Goal: Ask a question

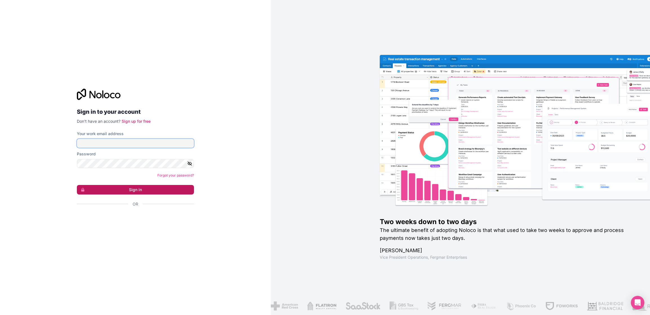
type input "[PERSON_NAME][EMAIL_ADDRESS][DOMAIN_NAME]"
click at [135, 189] on button "Sign in" at bounding box center [135, 190] width 117 height 10
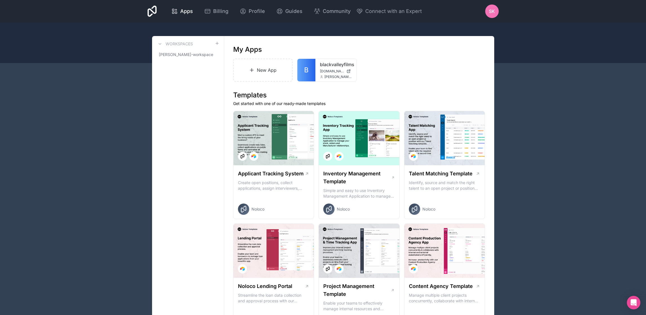
click at [489, 15] on div "SK" at bounding box center [492, 12] width 14 height 14
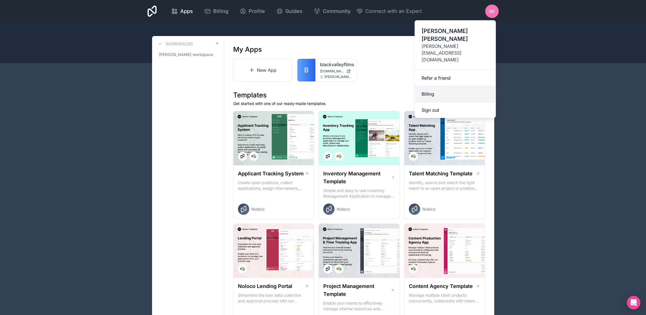
click at [435, 86] on link "Billing" at bounding box center [455, 94] width 81 height 16
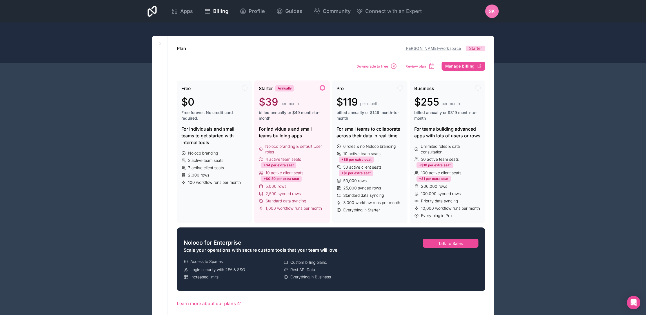
click at [424, 48] on link "[PERSON_NAME]-workspace" at bounding box center [432, 48] width 57 height 5
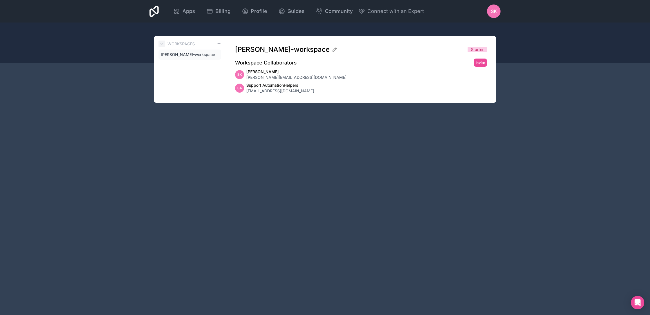
click at [164, 44] on button at bounding box center [161, 44] width 7 height 7
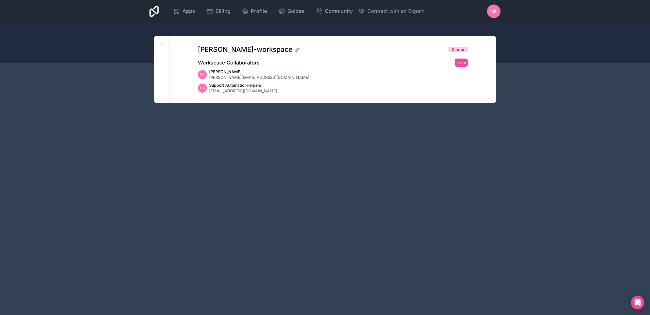
click at [495, 13] on span "SK" at bounding box center [494, 11] width 6 height 7
click at [447, 7] on div "Apps Billing Profile Guides Community Connect with an Expert SK Billing Profile…" at bounding box center [325, 11] width 360 height 23
click at [226, 12] on span "Billing" at bounding box center [222, 11] width 15 height 8
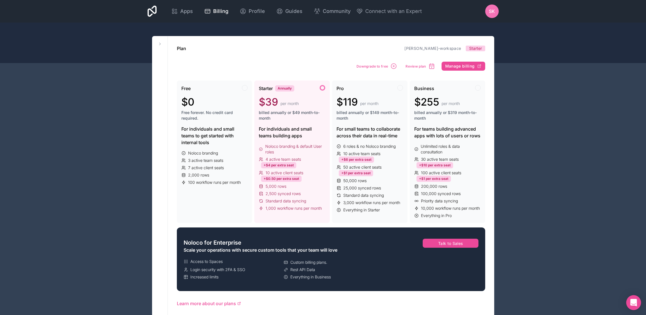
click at [634, 304] on icon "Open Intercom Messenger" at bounding box center [633, 302] width 7 height 7
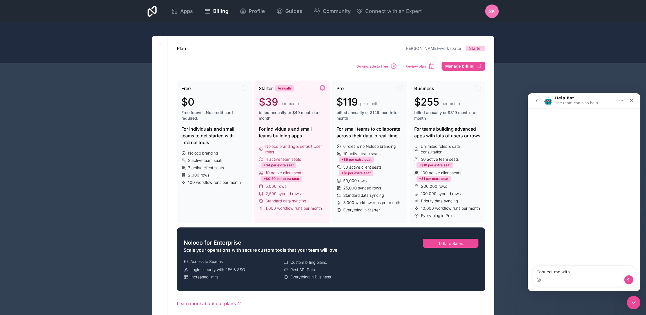
type textarea "Connect me with"
